Goal: Information Seeking & Learning: Understand process/instructions

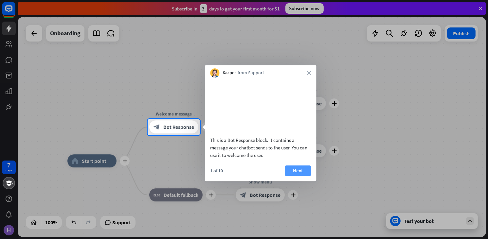
click at [292, 176] on button "Next" at bounding box center [298, 171] width 26 height 10
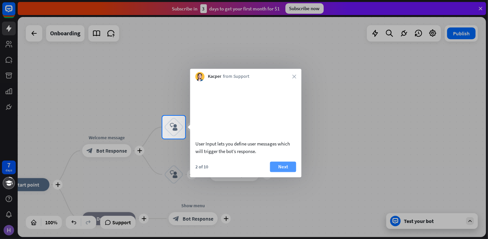
click at [284, 172] on button "Next" at bounding box center [283, 167] width 26 height 10
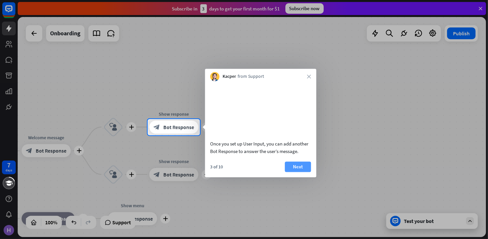
click at [292, 171] on button "Next" at bounding box center [298, 167] width 26 height 10
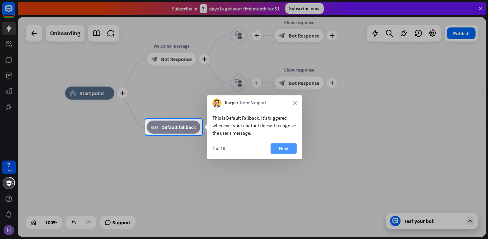
click at [287, 146] on button "Next" at bounding box center [283, 148] width 26 height 10
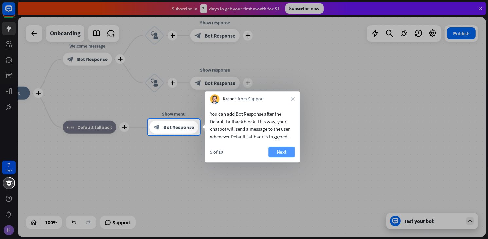
click at [288, 152] on button "Next" at bounding box center [281, 152] width 26 height 10
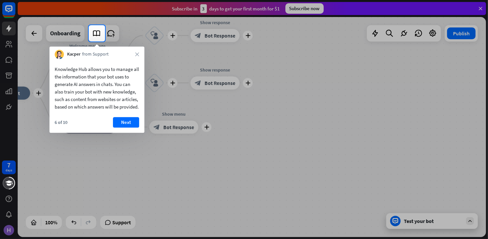
click at [131, 55] on div "Kacper from Support close" at bounding box center [96, 52] width 95 height 12
click at [121, 128] on button "Next" at bounding box center [126, 122] width 26 height 10
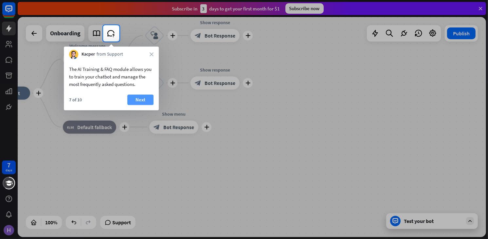
click at [141, 100] on button "Next" at bounding box center [140, 100] width 26 height 10
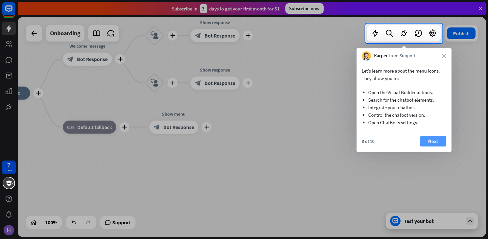
click at [434, 140] on button "Next" at bounding box center [433, 141] width 26 height 10
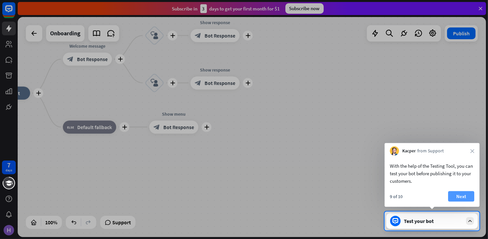
click at [455, 197] on button "Next" at bounding box center [461, 196] width 26 height 10
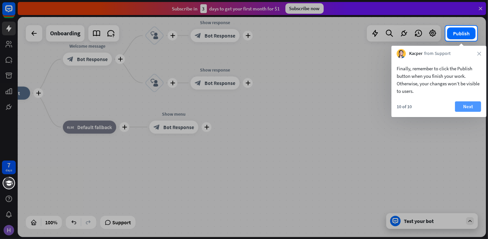
click at [471, 104] on button "Next" at bounding box center [468, 106] width 26 height 10
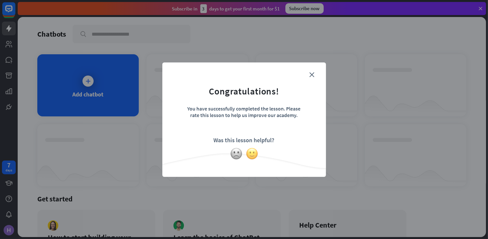
click at [250, 153] on img at bounding box center [252, 154] width 12 height 12
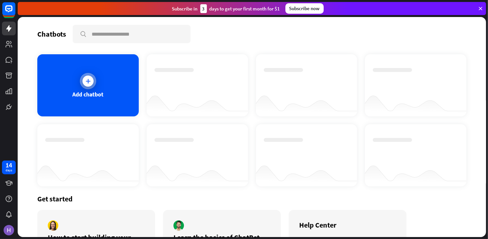
click at [88, 82] on icon at bounding box center [88, 81] width 7 height 7
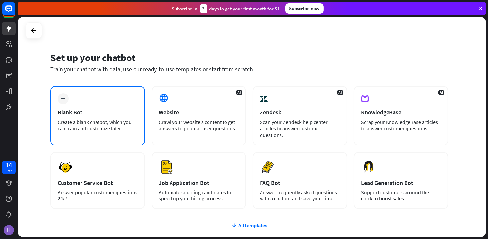
click at [71, 110] on div "Blank Bot" at bounding box center [98, 113] width 80 height 8
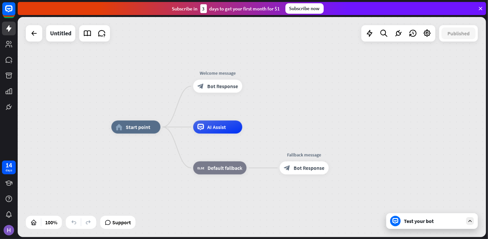
click at [440, 77] on div "home_2 Start point Welcome message block_bot_response Bot Response AI Assist bl…" at bounding box center [252, 127] width 468 height 220
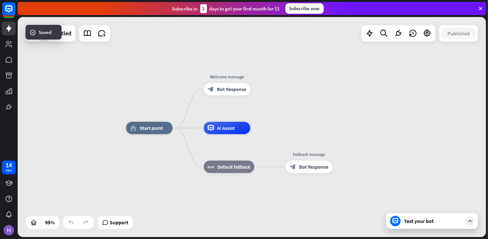
click at [428, 225] on div "Test your bot" at bounding box center [432, 221] width 92 height 16
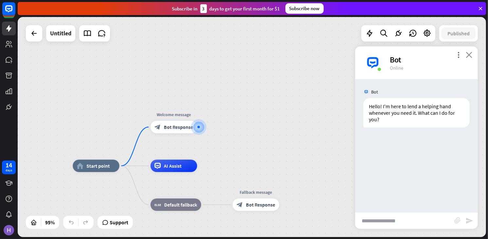
click at [468, 53] on icon "close" at bounding box center [468, 55] width 7 height 6
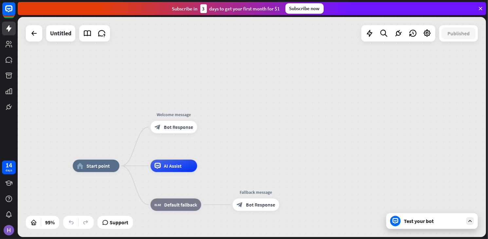
click at [354, 82] on div "home_2 Start point Welcome message block_bot_response Bot Response AI Assist bl…" at bounding box center [252, 127] width 468 height 220
click at [481, 8] on icon at bounding box center [480, 9] width 6 height 6
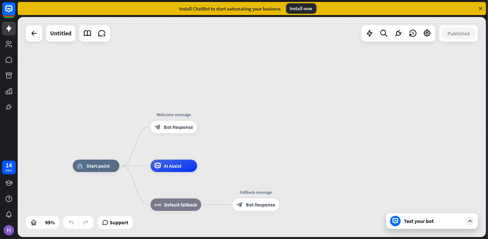
click at [286, 93] on div "home_2 Start point Welcome message block_bot_response Bot Response AI Assist bl…" at bounding box center [252, 127] width 468 height 220
